Goal: Task Accomplishment & Management: Use online tool/utility

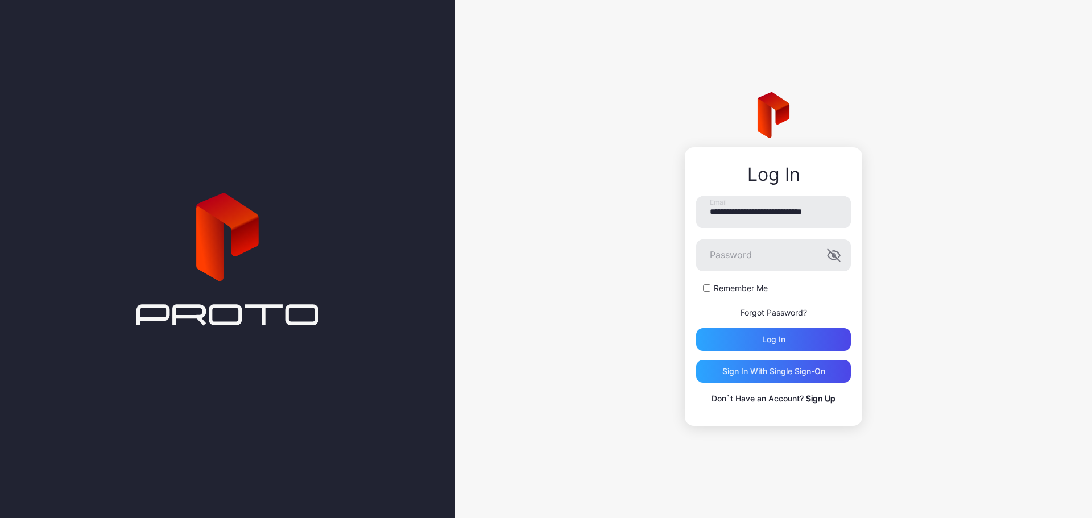
scroll to position [0, 13]
type input "**********"
click at [751, 340] on div "Log in" at bounding box center [773, 339] width 155 height 23
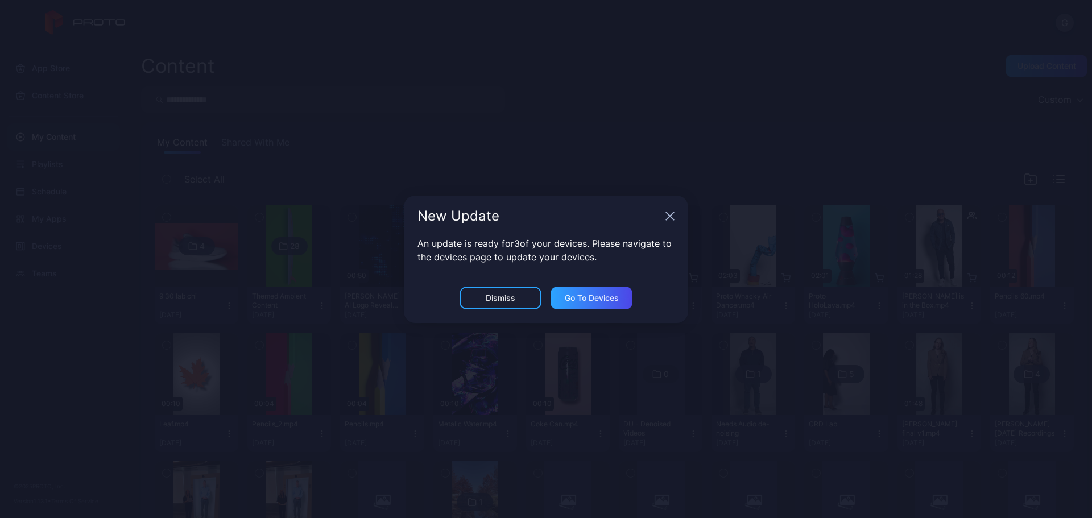
click at [669, 220] on icon "button" at bounding box center [669, 216] width 9 height 9
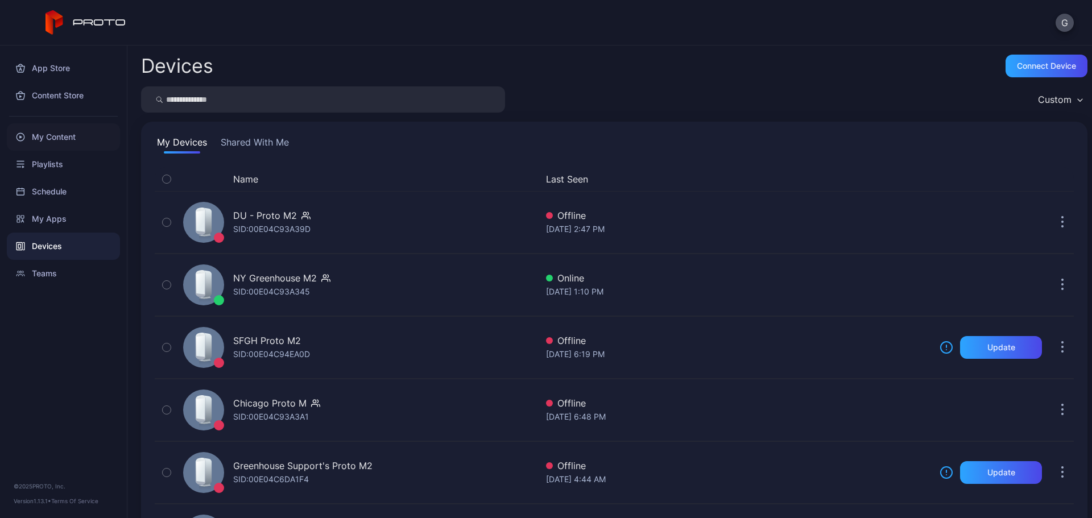
click at [56, 144] on div "My Content" at bounding box center [63, 136] width 113 height 27
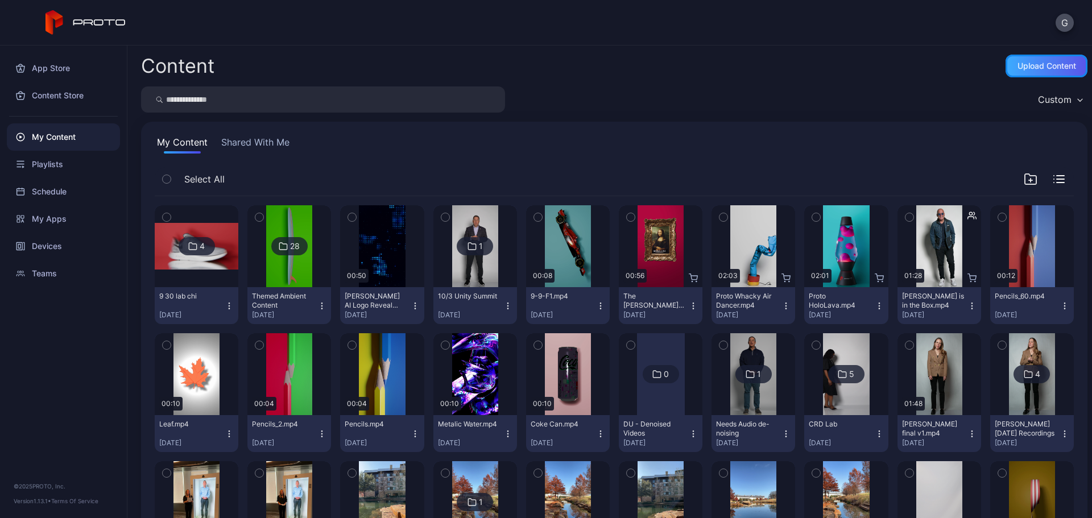
click at [1017, 65] on div "Upload Content" at bounding box center [1046, 65] width 59 height 9
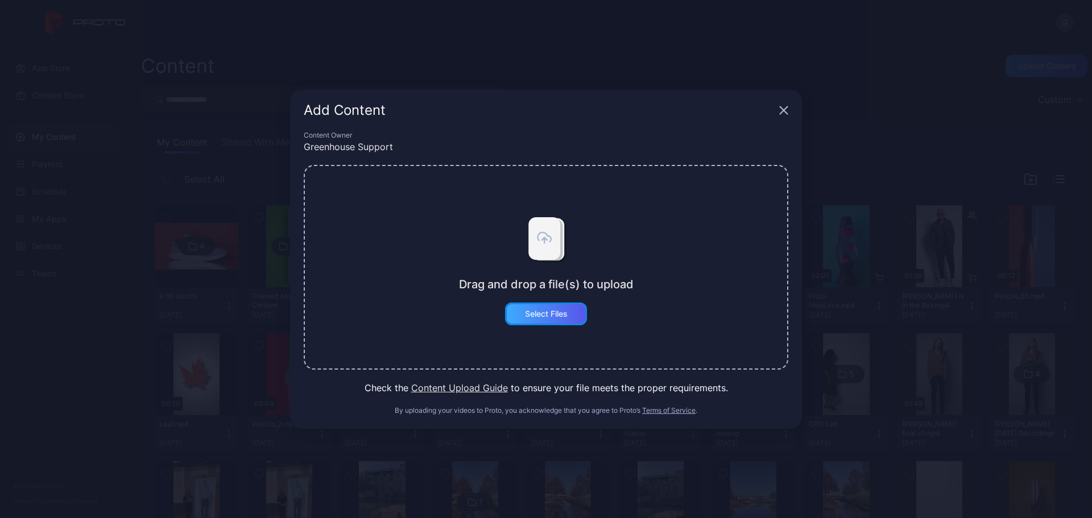
click at [540, 316] on div "Select Files" at bounding box center [546, 313] width 43 height 9
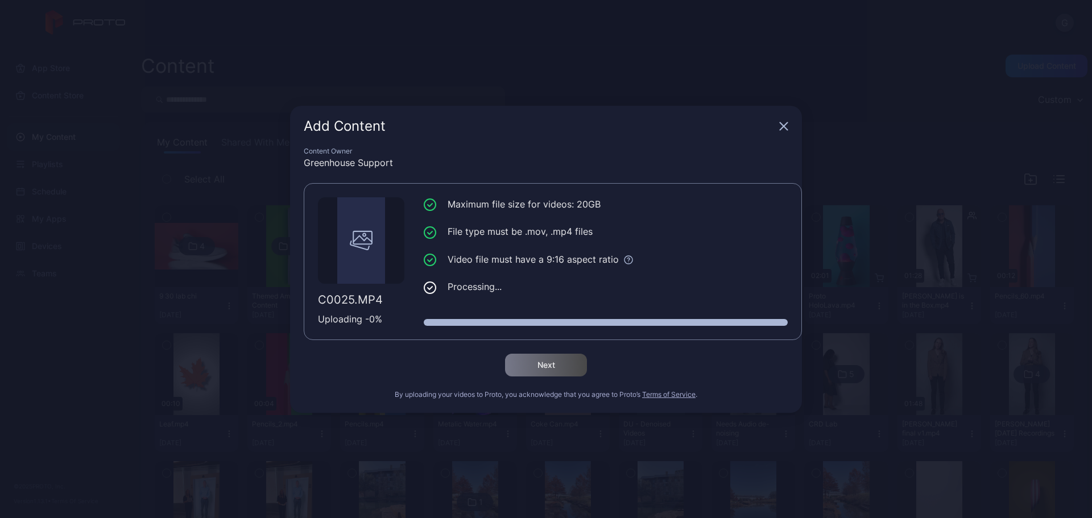
click at [783, 127] on icon "button" at bounding box center [783, 125] width 7 height 7
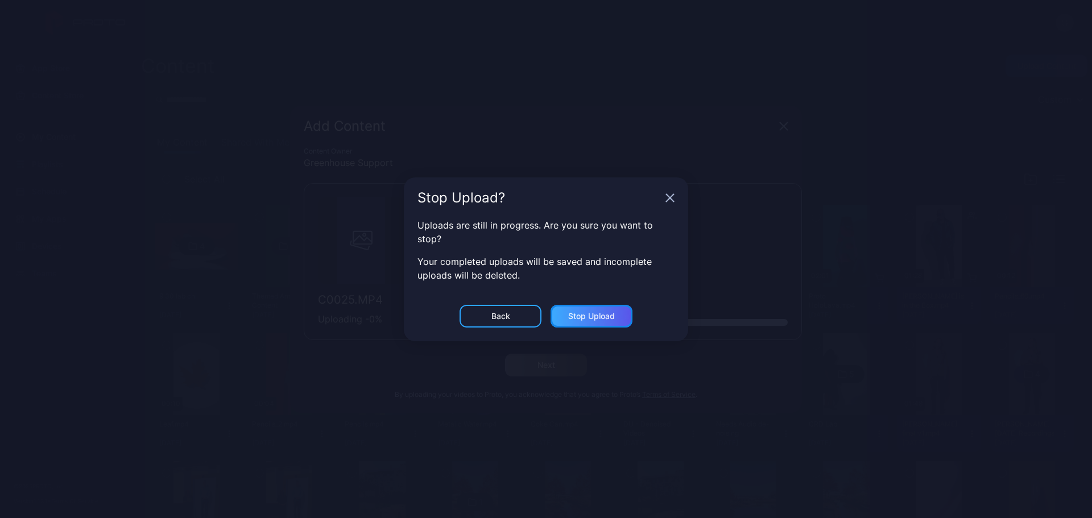
click at [584, 319] on div "Stop Upload" at bounding box center [591, 316] width 47 height 9
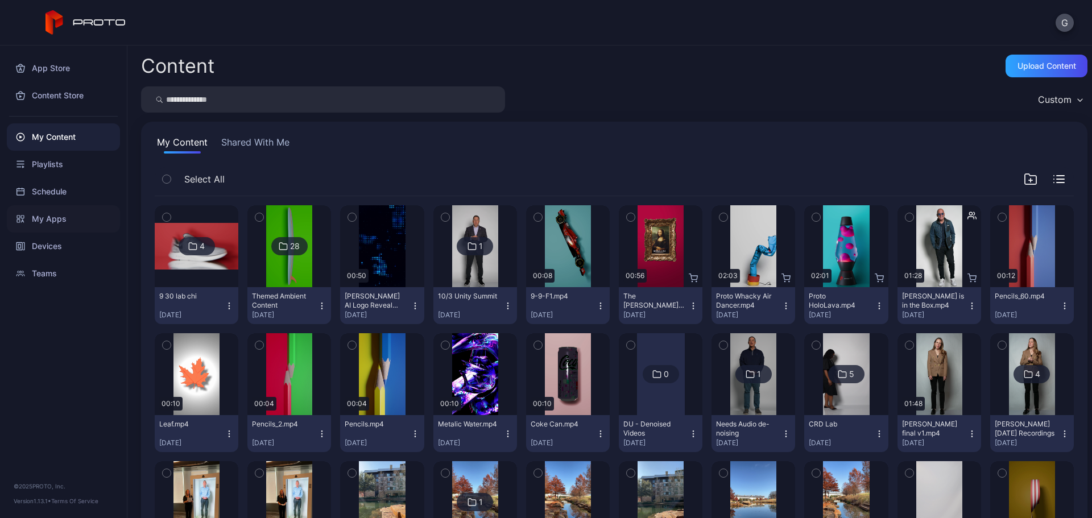
click at [54, 213] on div "My Apps" at bounding box center [63, 218] width 113 height 27
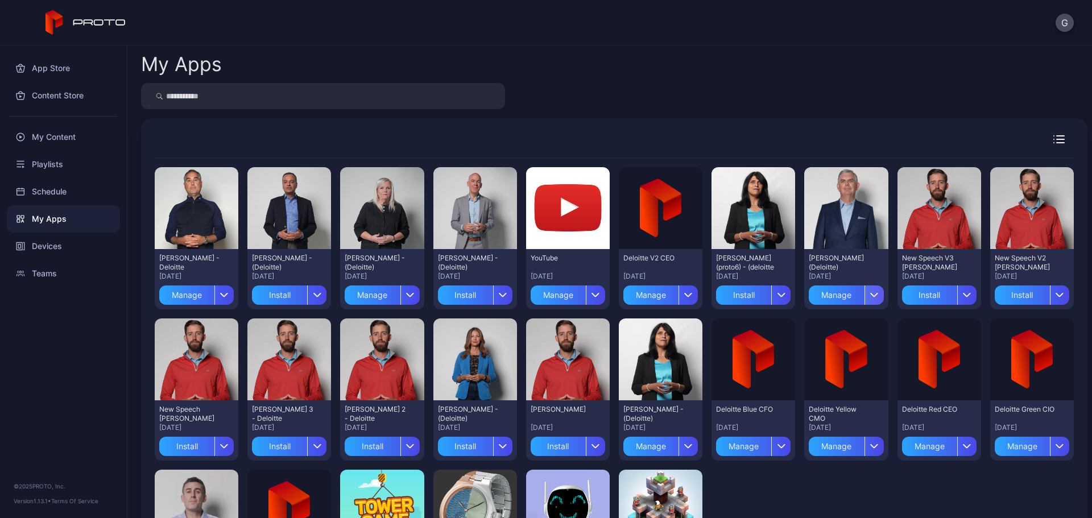
click at [870, 294] on icon "button" at bounding box center [874, 294] width 9 height 5
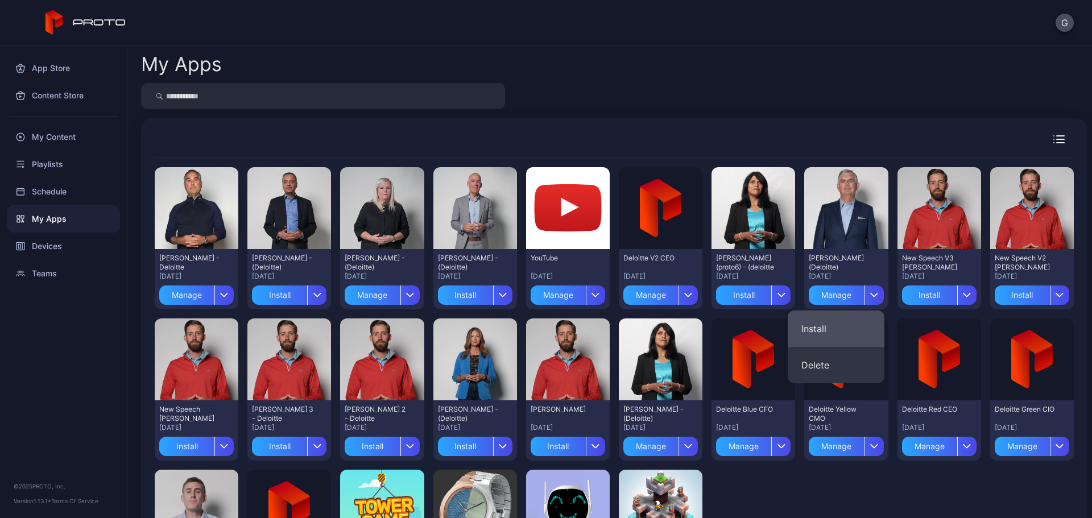
click at [846, 332] on button "Install" at bounding box center [836, 329] width 97 height 36
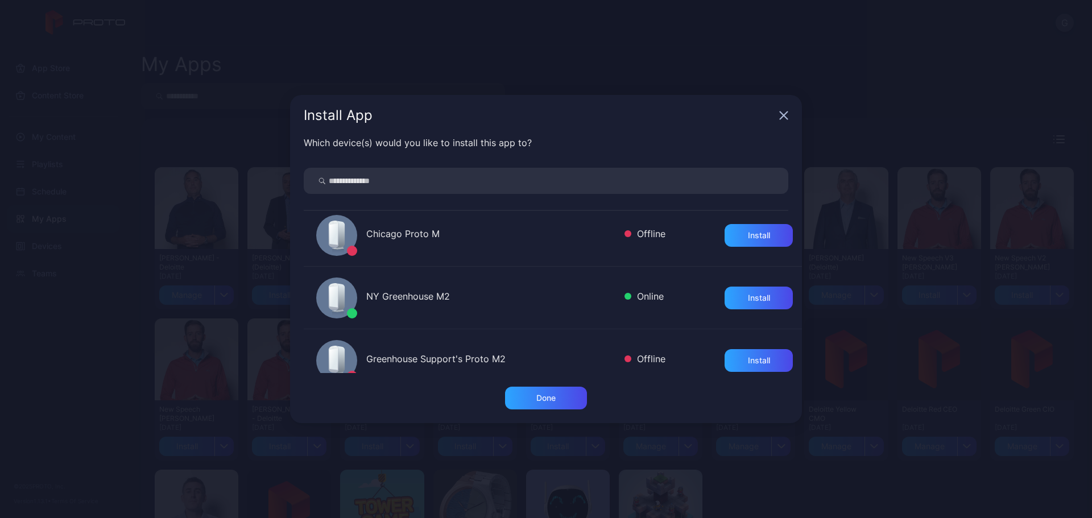
scroll to position [133, 0]
click at [487, 298] on div "NY Greenhouse M2" at bounding box center [490, 297] width 249 height 16
click at [762, 296] on div "Install" at bounding box center [759, 297] width 68 height 23
click at [565, 402] on div "Done" at bounding box center [546, 398] width 82 height 23
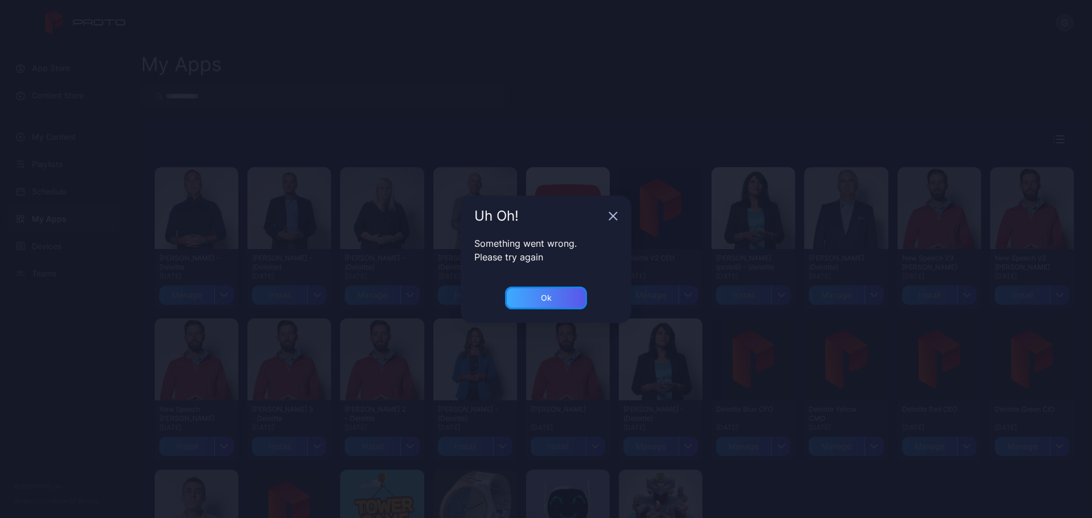
click at [558, 302] on div "Ok" at bounding box center [546, 298] width 82 height 23
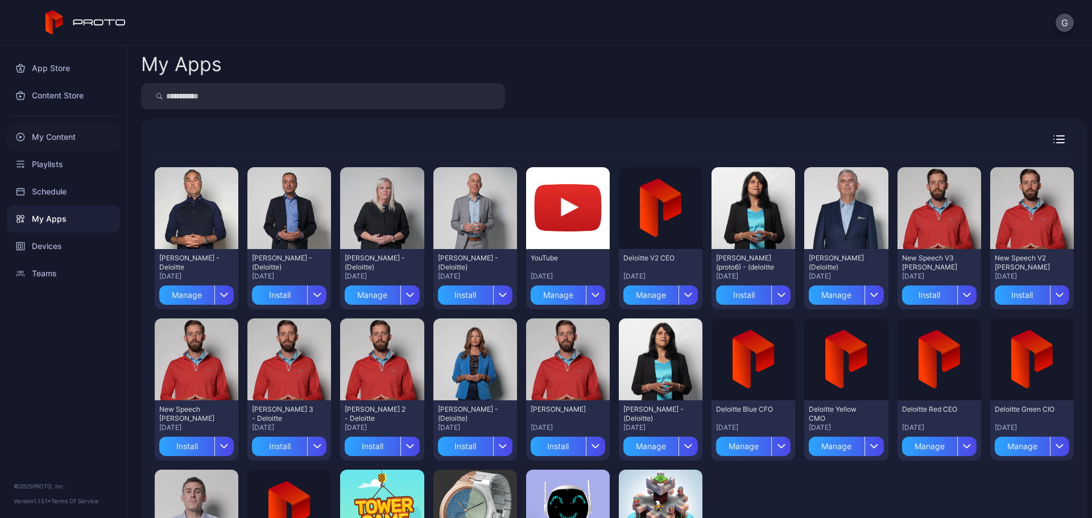
click at [78, 135] on div "My Content" at bounding box center [63, 136] width 113 height 27
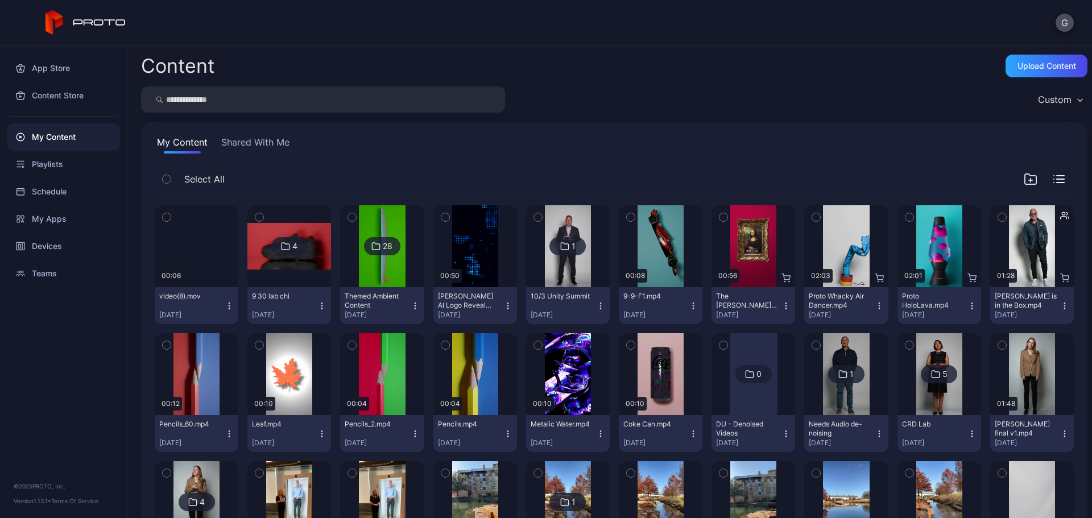
click at [230, 307] on icon "button" at bounding box center [229, 305] width 9 height 9
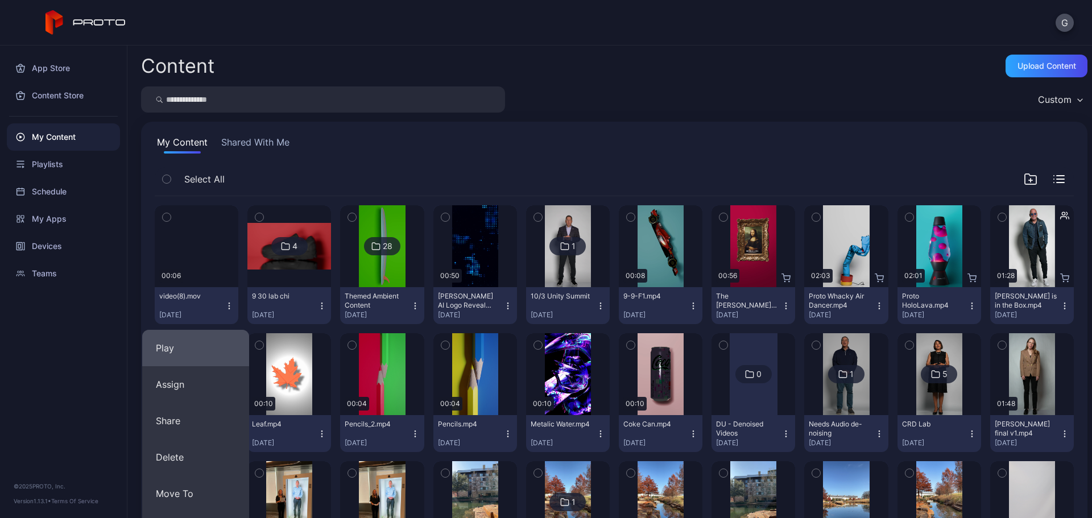
click at [198, 361] on button "Play" at bounding box center [195, 348] width 107 height 36
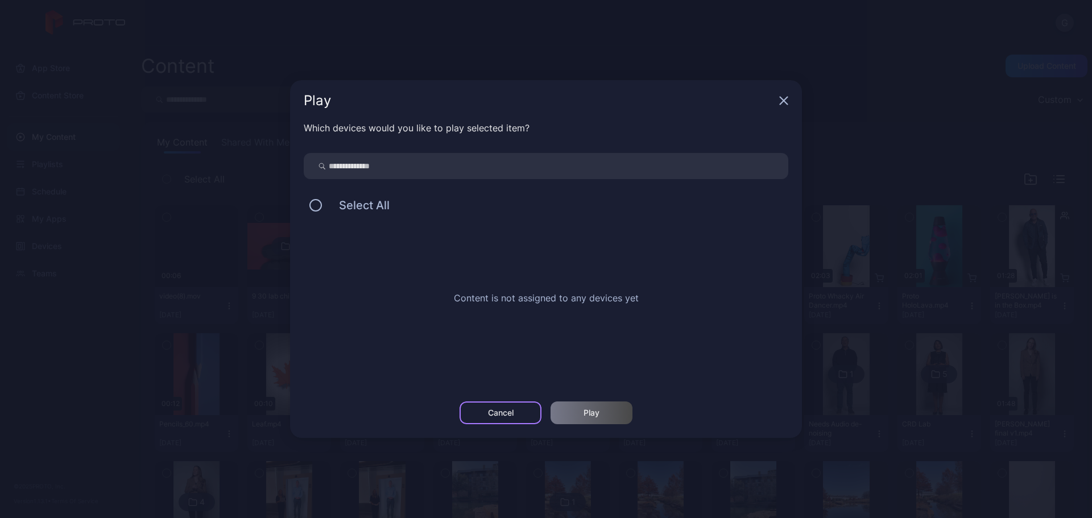
click at [489, 414] on div "Cancel" at bounding box center [501, 412] width 26 height 9
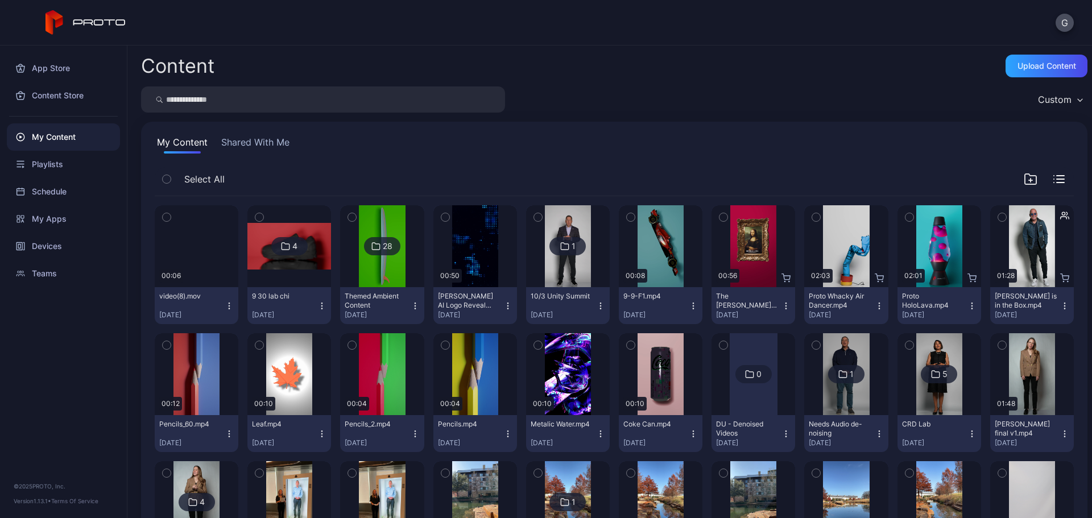
click at [226, 304] on icon "button" at bounding box center [229, 305] width 9 height 9
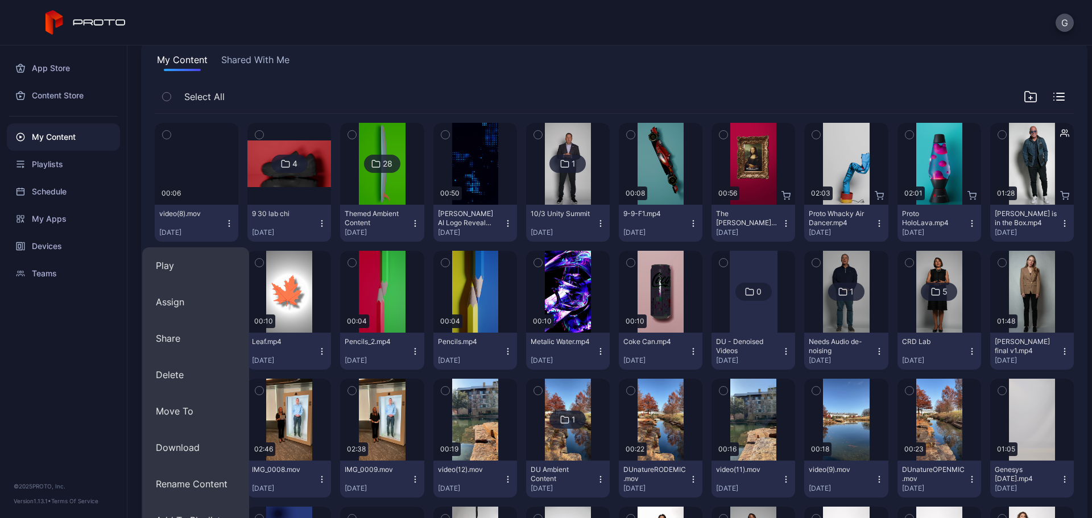
scroll to position [83, 0]
click at [187, 312] on button "Assign" at bounding box center [195, 301] width 107 height 36
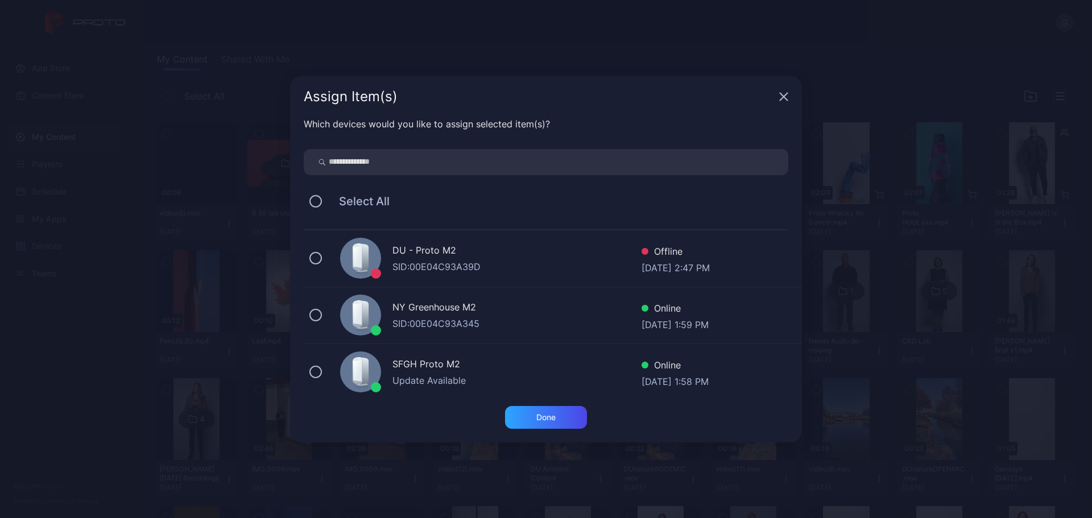
click at [308, 312] on div "NY Greenhouse M2 SID: 00E04C93A345 Online [DATE] 1:59 PM" at bounding box center [553, 315] width 498 height 57
click at [547, 424] on div "Done" at bounding box center [546, 417] width 82 height 23
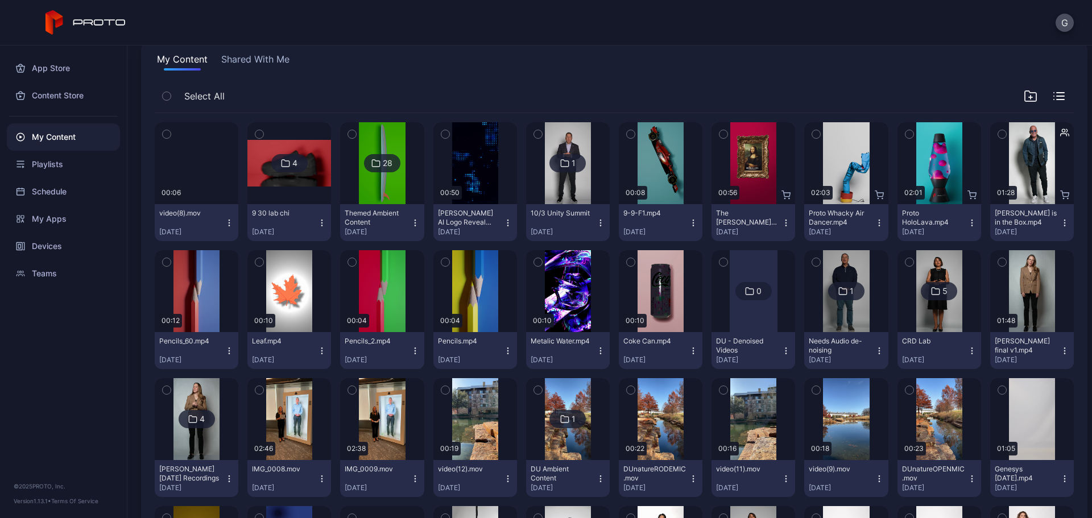
click at [228, 218] on icon "button" at bounding box center [229, 222] width 9 height 9
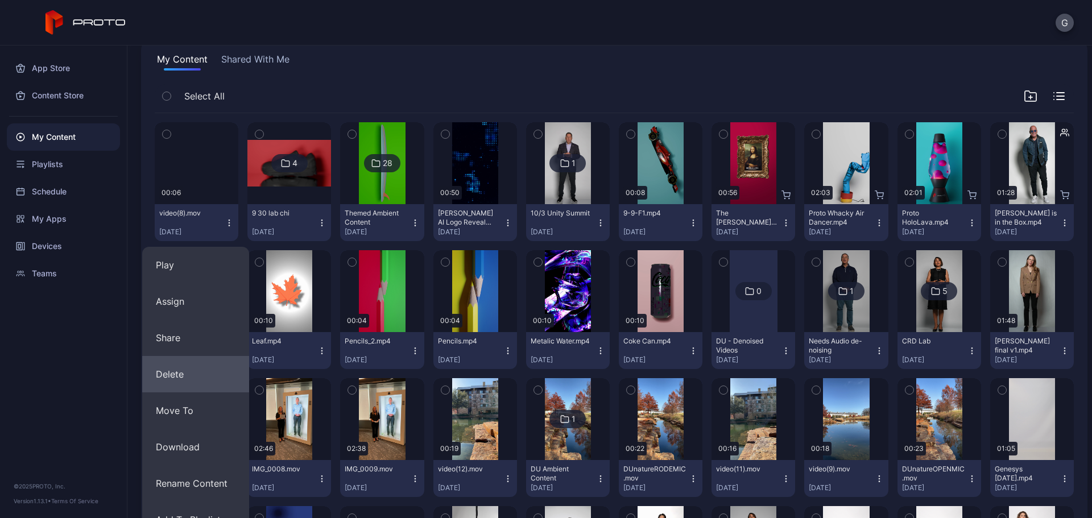
click at [201, 380] on button "Delete" at bounding box center [195, 374] width 107 height 36
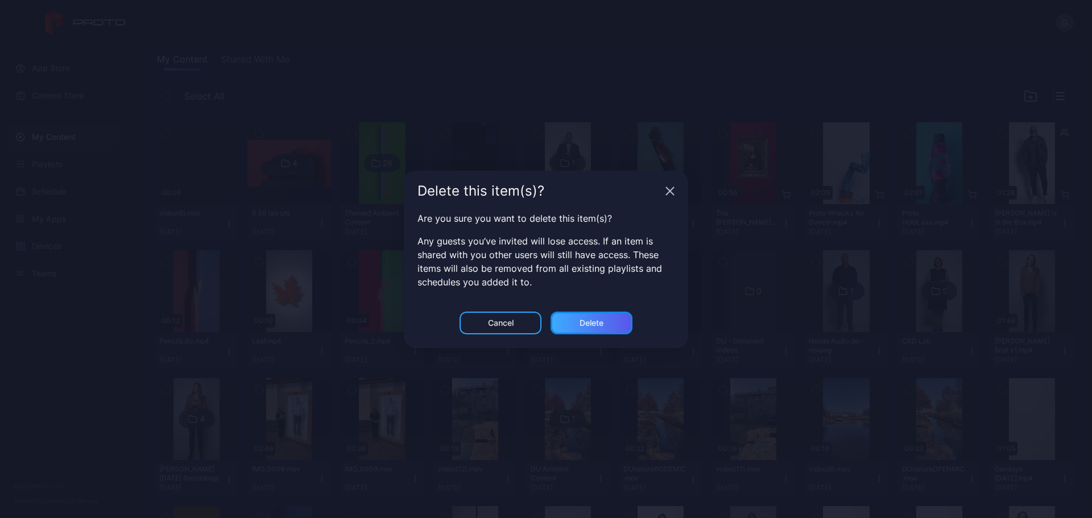
click at [597, 327] on div "Delete" at bounding box center [592, 322] width 24 height 9
